Goal: Task Accomplishment & Management: Manage account settings

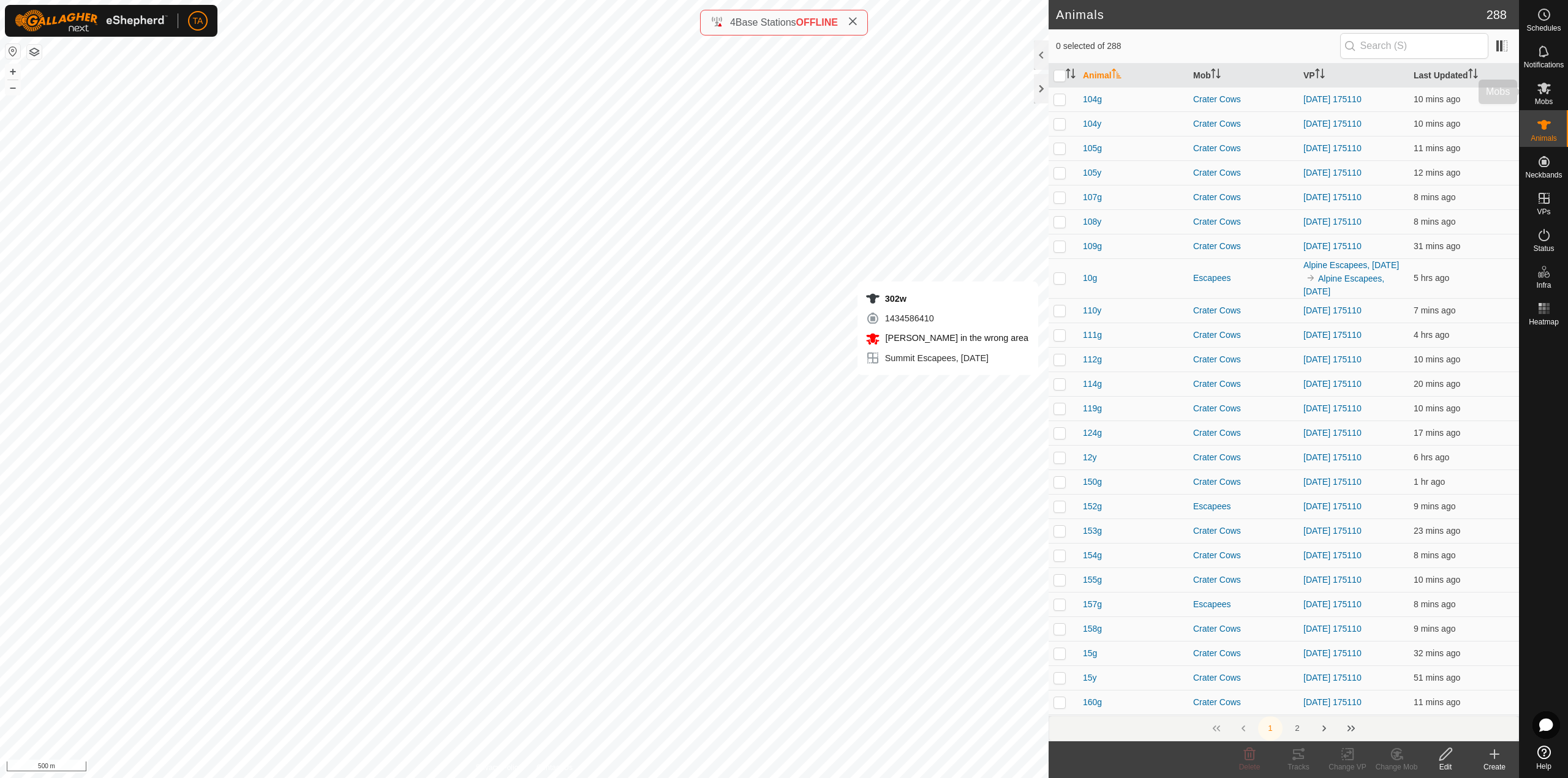
click at [1540, 92] on icon at bounding box center [1545, 88] width 15 height 15
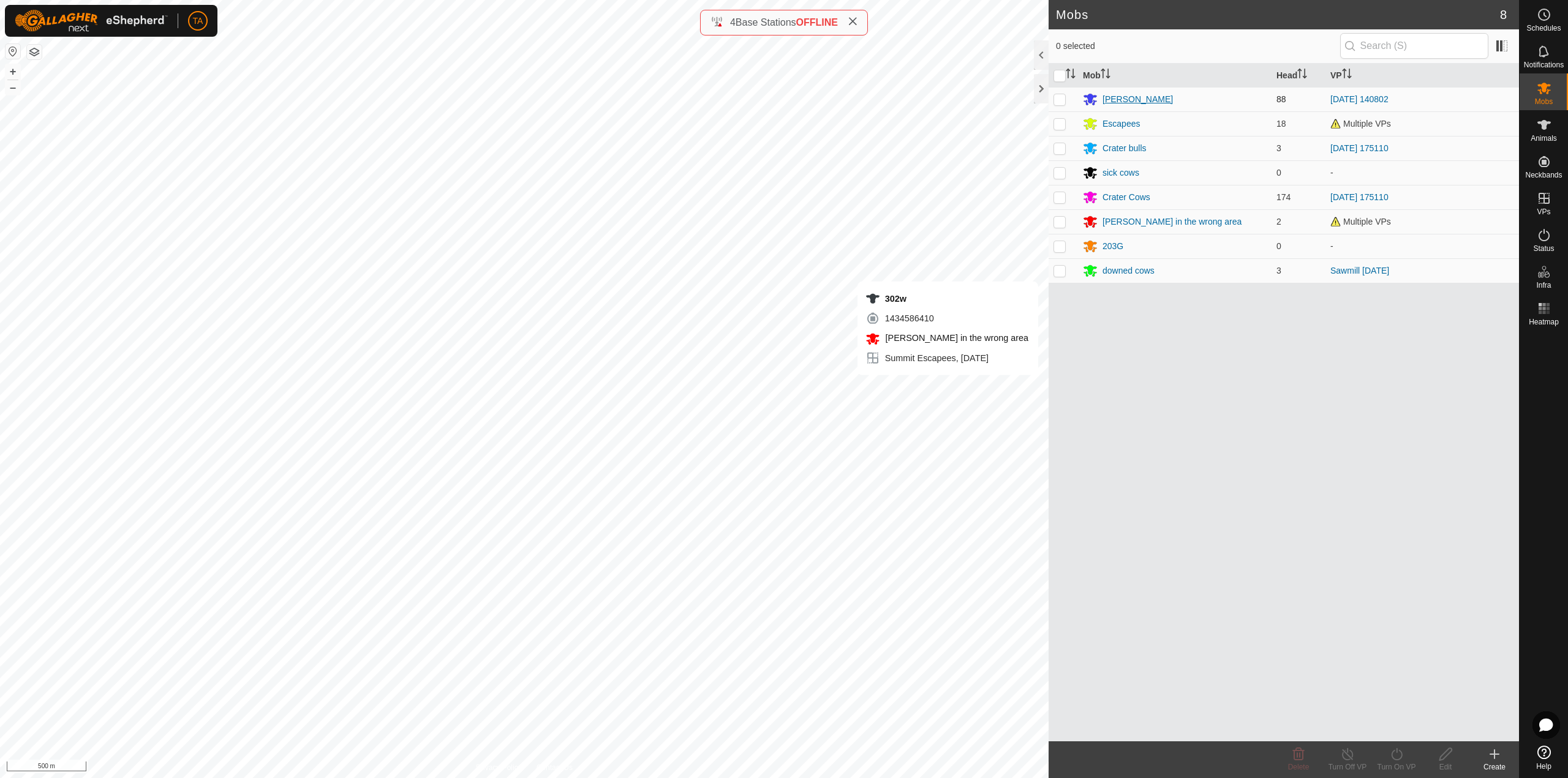
click at [1128, 96] on div "[PERSON_NAME]" at bounding box center [1137, 99] width 70 height 13
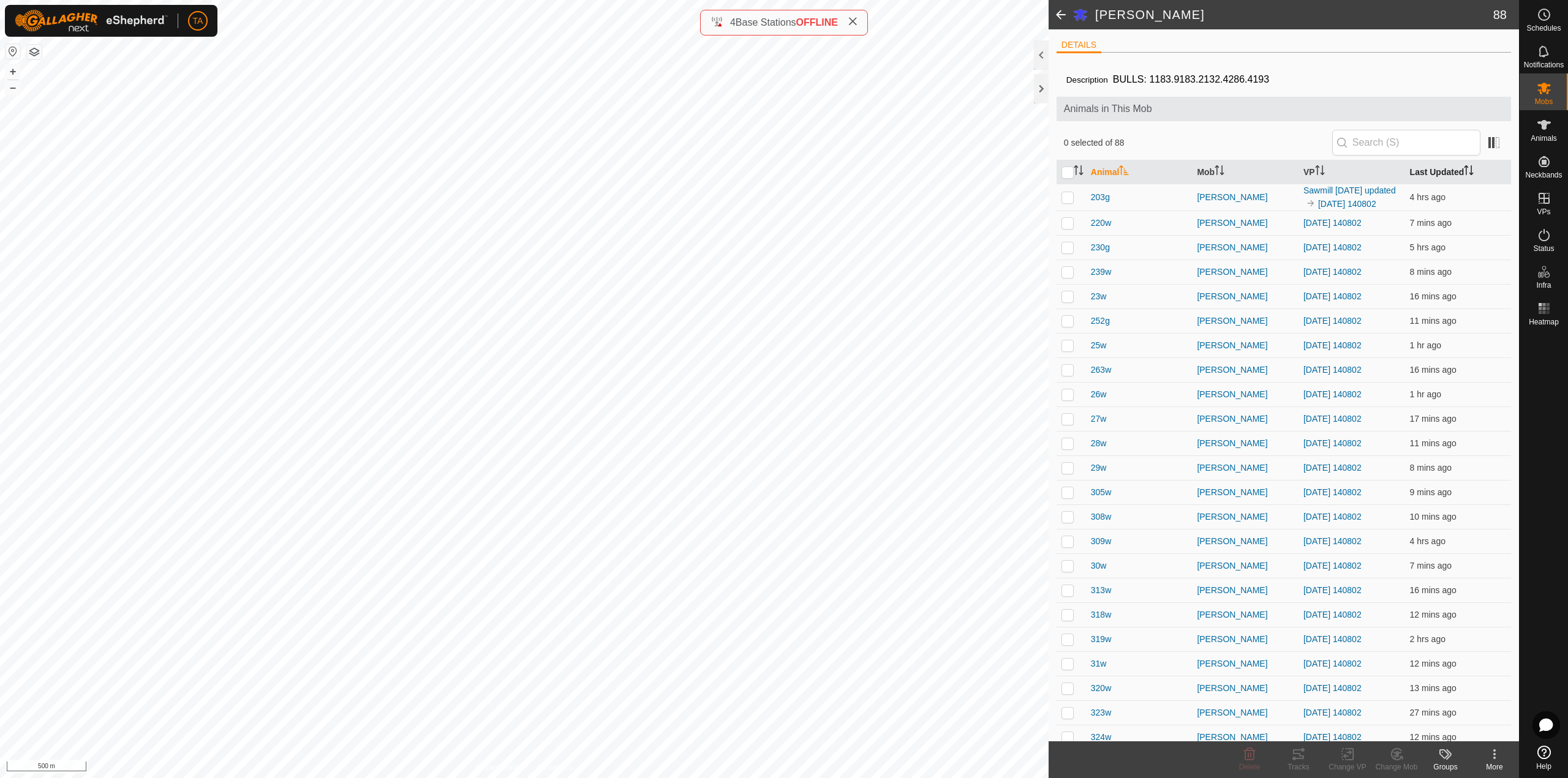
click at [1465, 171] on icon "Activate to sort" at bounding box center [1469, 170] width 10 height 10
click at [1064, 195] on p-checkbox at bounding box center [1068, 196] width 12 height 10
checkbox input "true"
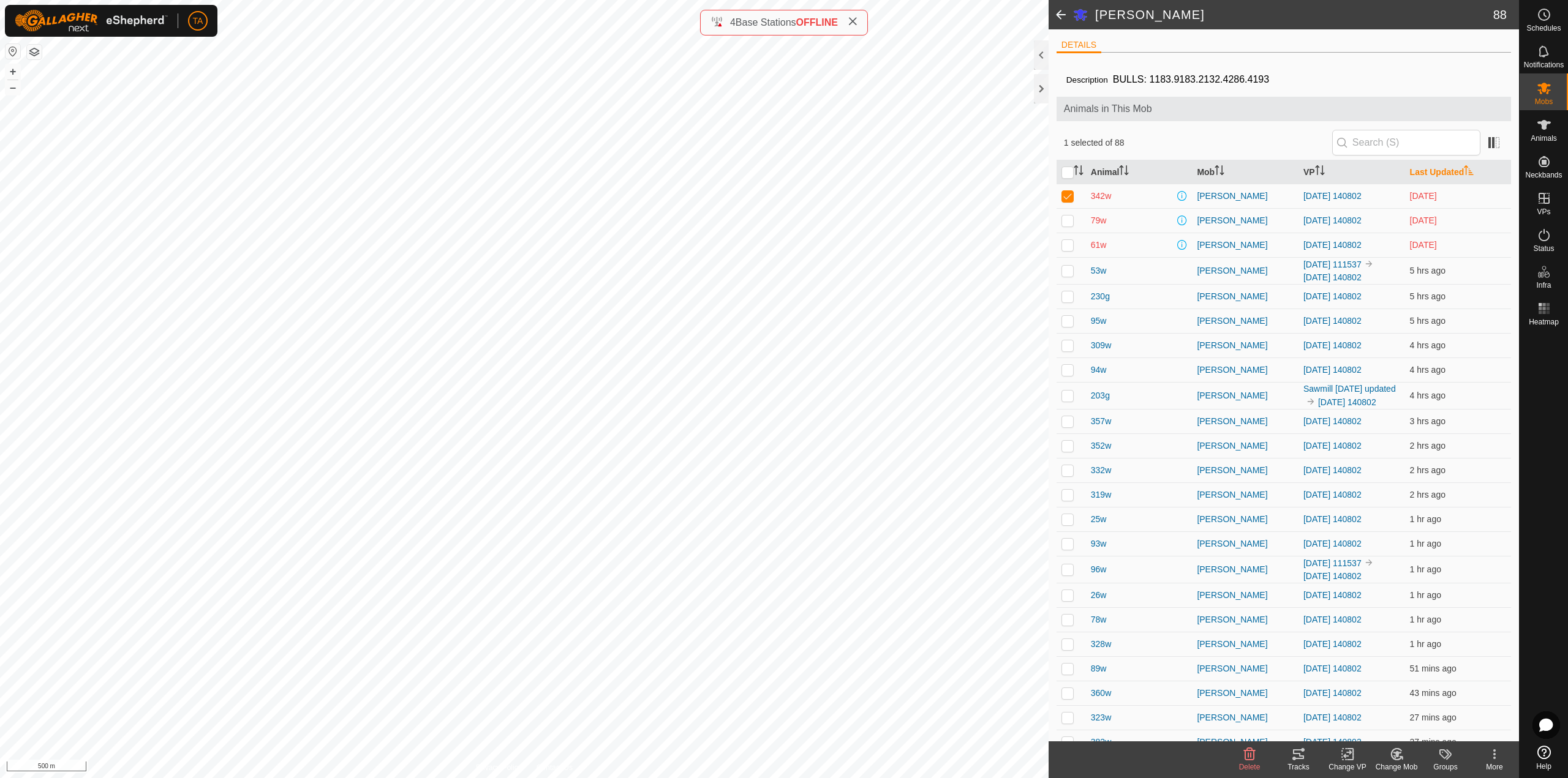
click at [1069, 221] on p-checkbox at bounding box center [1068, 221] width 12 height 10
checkbox input "true"
click at [1064, 243] on p-checkbox at bounding box center [1068, 245] width 12 height 10
checkbox input "true"
click at [32, 53] on button "button" at bounding box center [34, 52] width 15 height 15
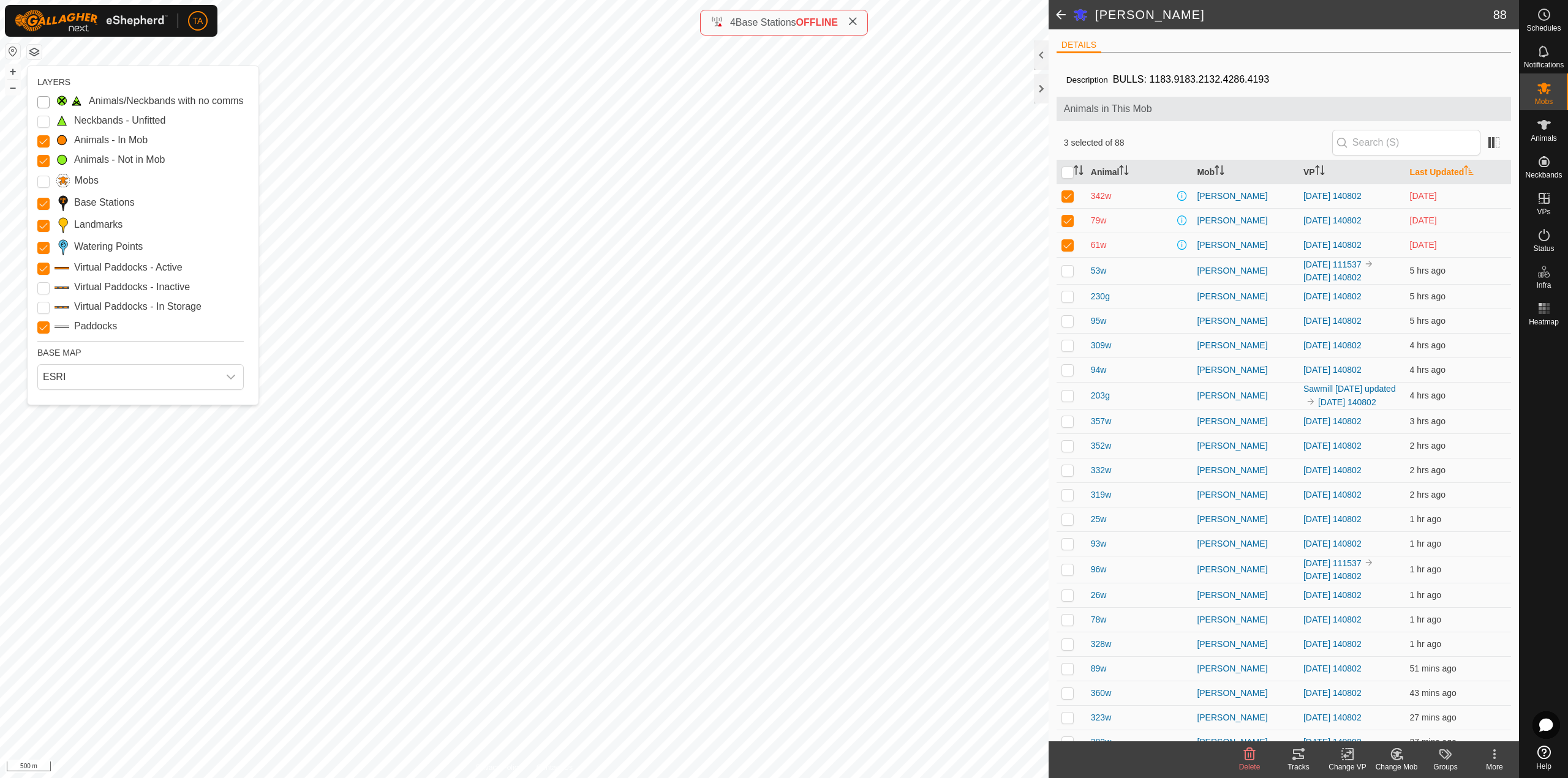
click at [44, 103] on Issue "Animals/Neckbands with no comms" at bounding box center [43, 102] width 12 height 12
